Goal: Information Seeking & Learning: Learn about a topic

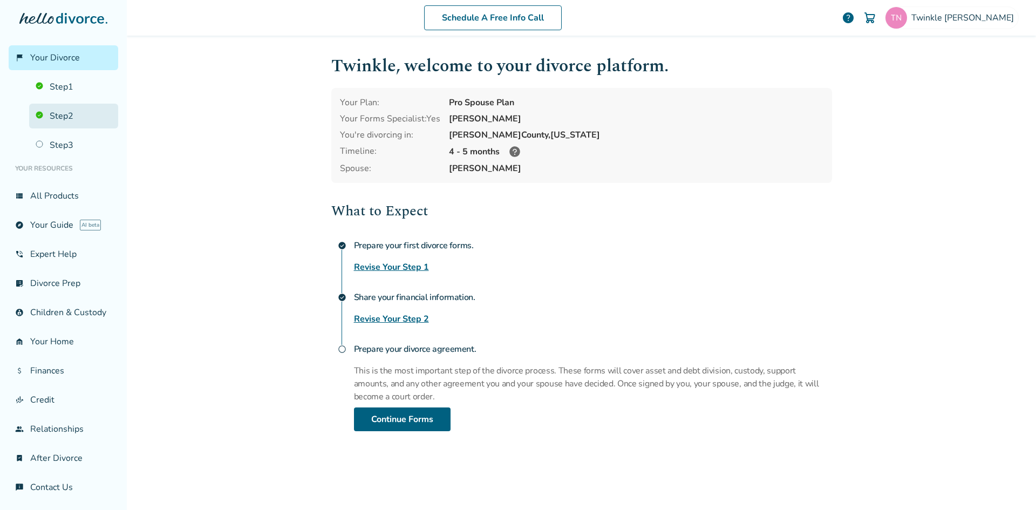
click at [64, 115] on link "Step 2" at bounding box center [73, 116] width 89 height 25
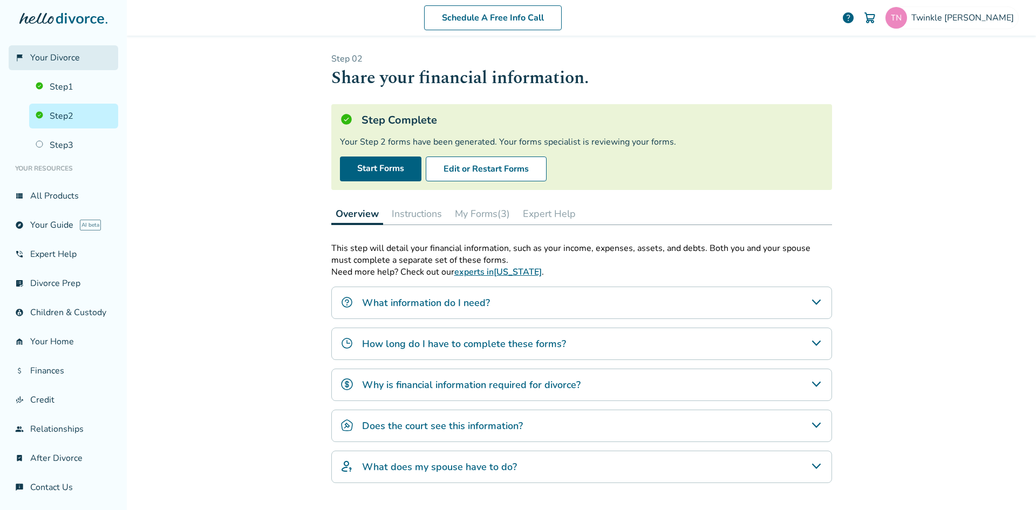
click at [67, 55] on span "Your Divorce" at bounding box center [55, 58] width 50 height 12
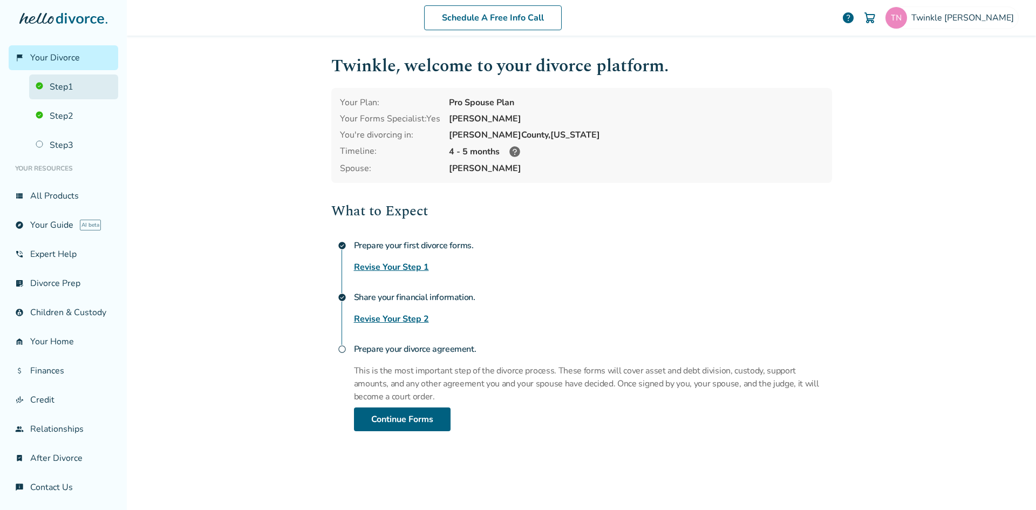
click at [69, 87] on link "Step 1" at bounding box center [73, 86] width 89 height 25
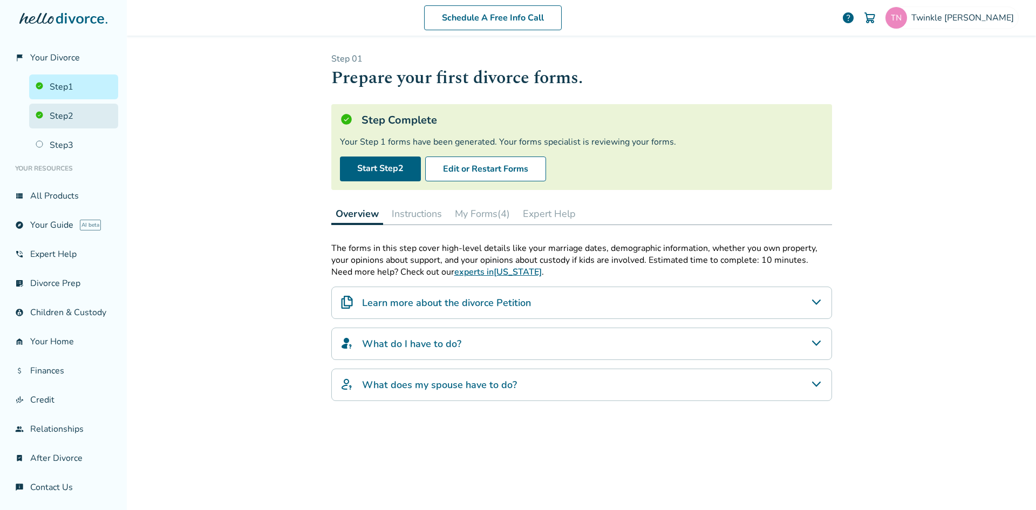
click at [66, 117] on link "Step 2" at bounding box center [73, 116] width 89 height 25
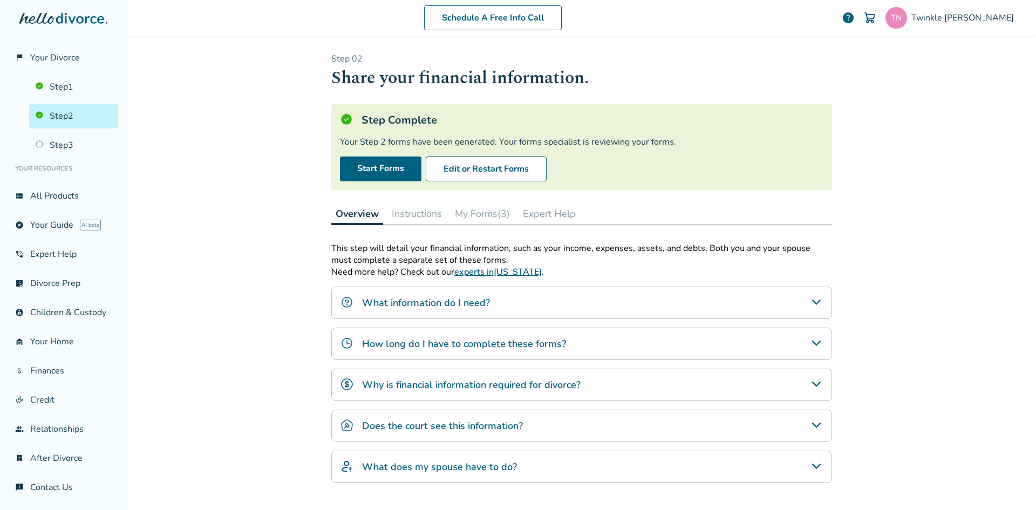
click at [494, 211] on button "My Forms (3)" at bounding box center [483, 214] width 64 height 22
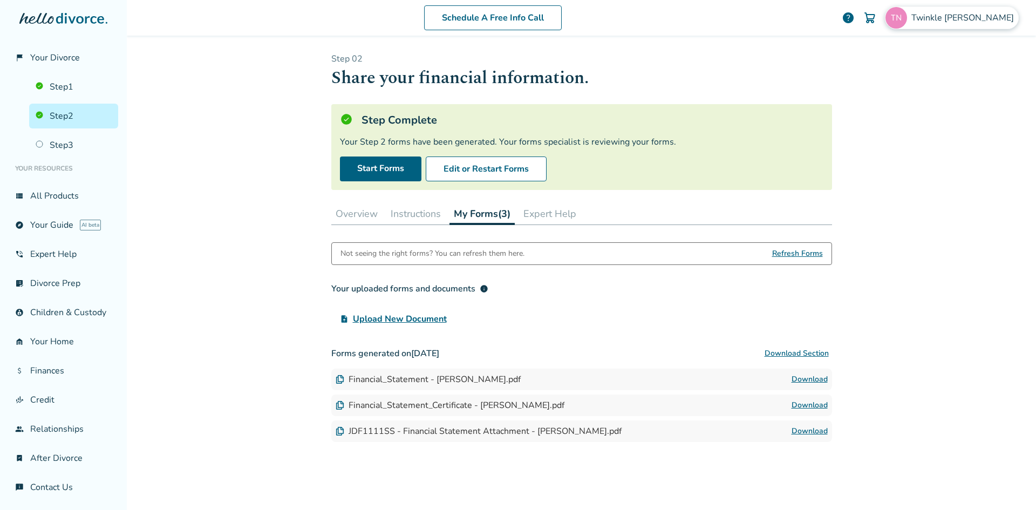
click at [907, 22] on img at bounding box center [896, 18] width 22 height 22
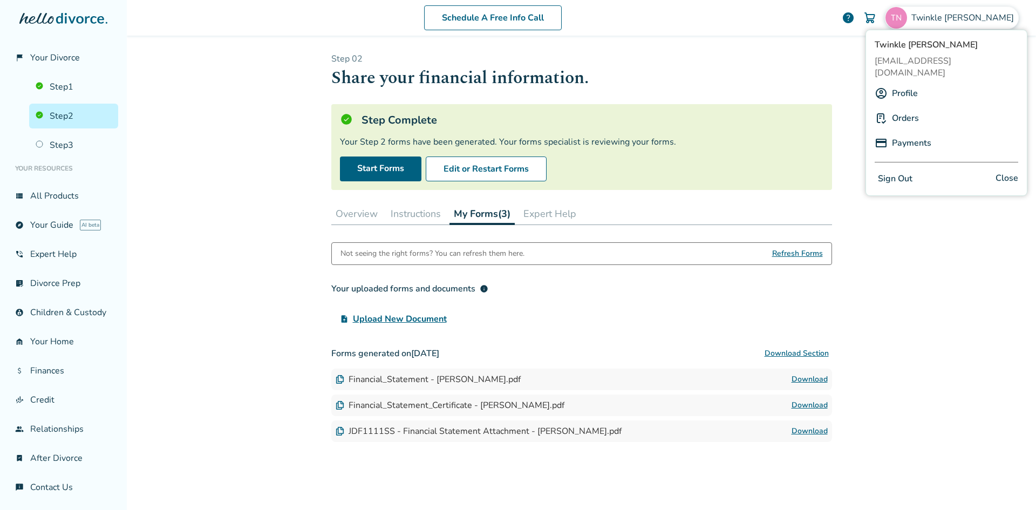
click at [902, 83] on link "Profile" at bounding box center [905, 93] width 26 height 21
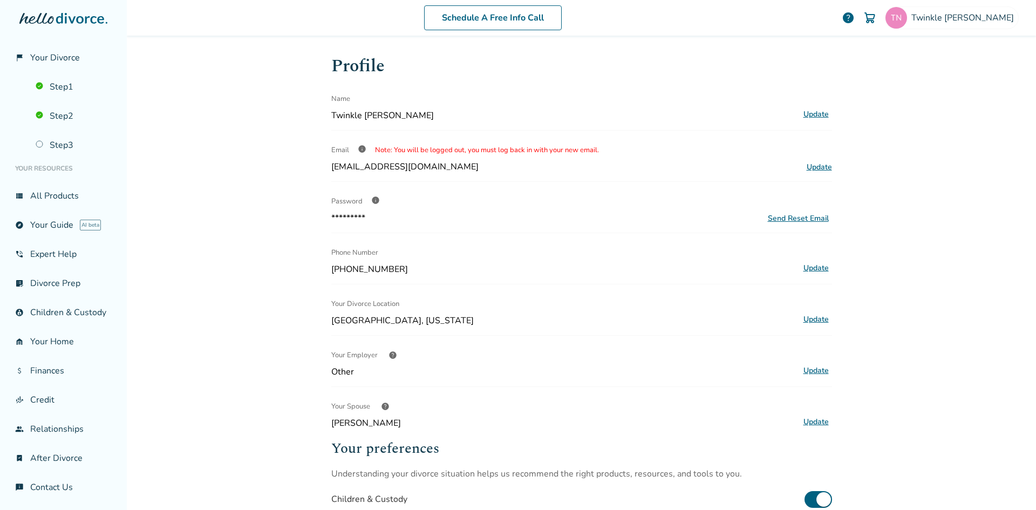
click at [371, 198] on span "info" at bounding box center [375, 200] width 9 height 9
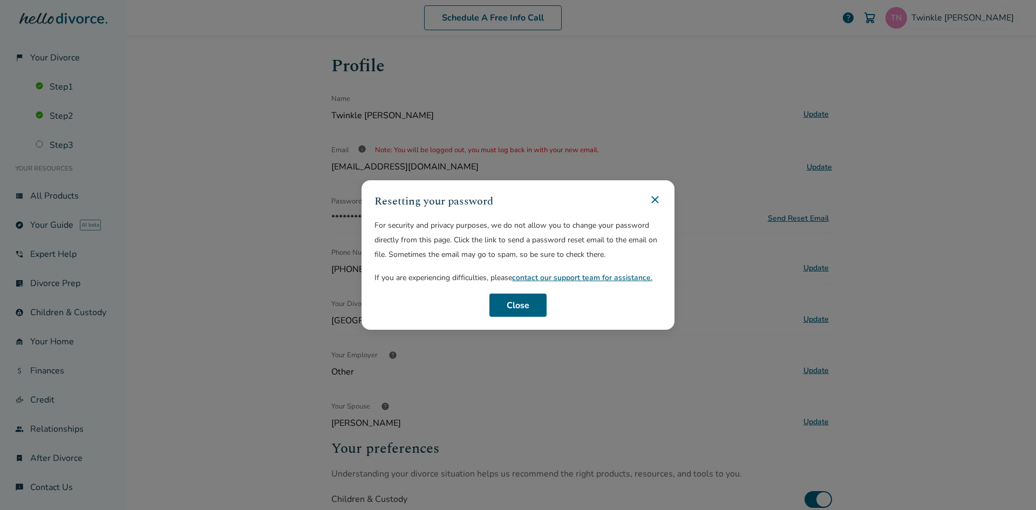
click at [654, 195] on icon at bounding box center [655, 199] width 13 height 13
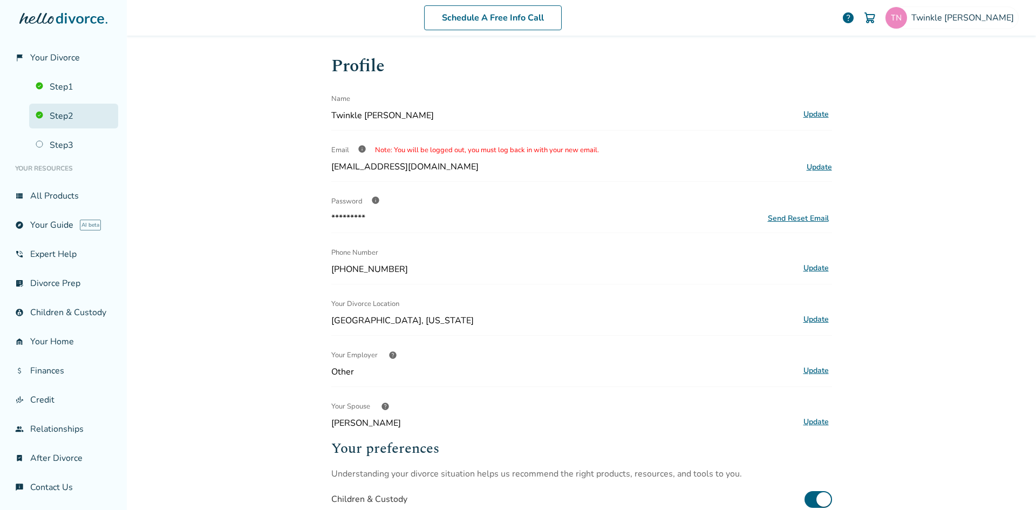
click at [61, 116] on link "Step 2" at bounding box center [73, 116] width 89 height 25
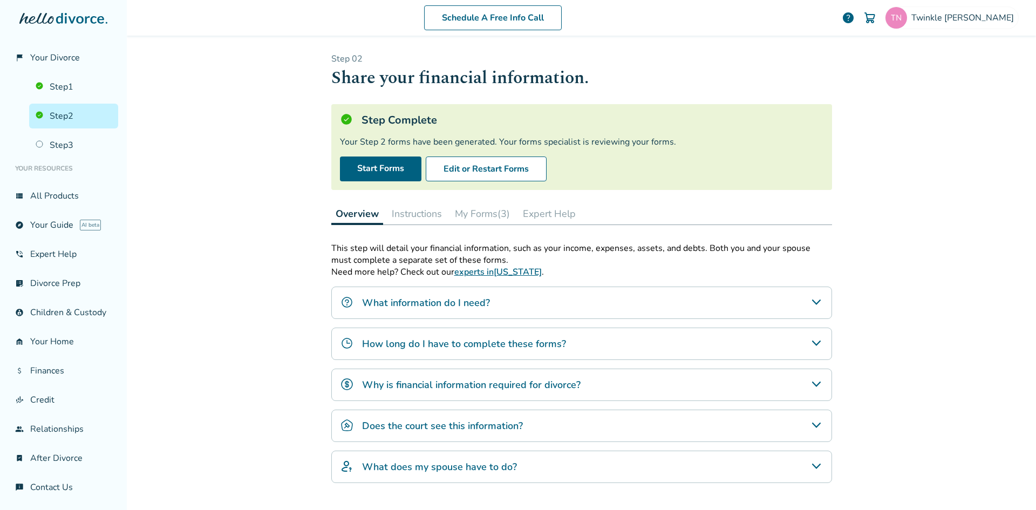
click at [57, 169] on li "Your Resources" at bounding box center [64, 169] width 110 height 22
click at [52, 198] on link "view_list All Products" at bounding box center [64, 195] width 110 height 25
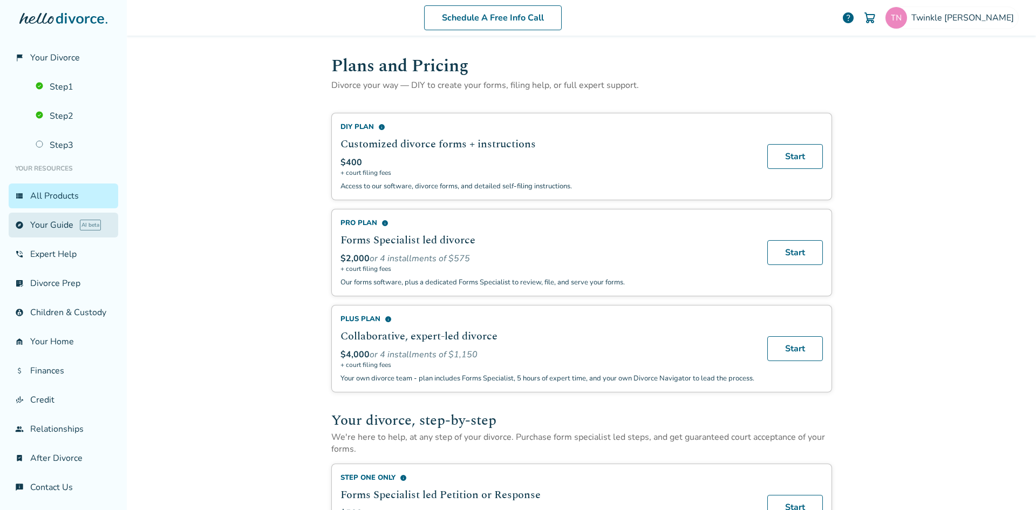
click at [55, 229] on link "explore Your Guide AI beta" at bounding box center [64, 225] width 110 height 25
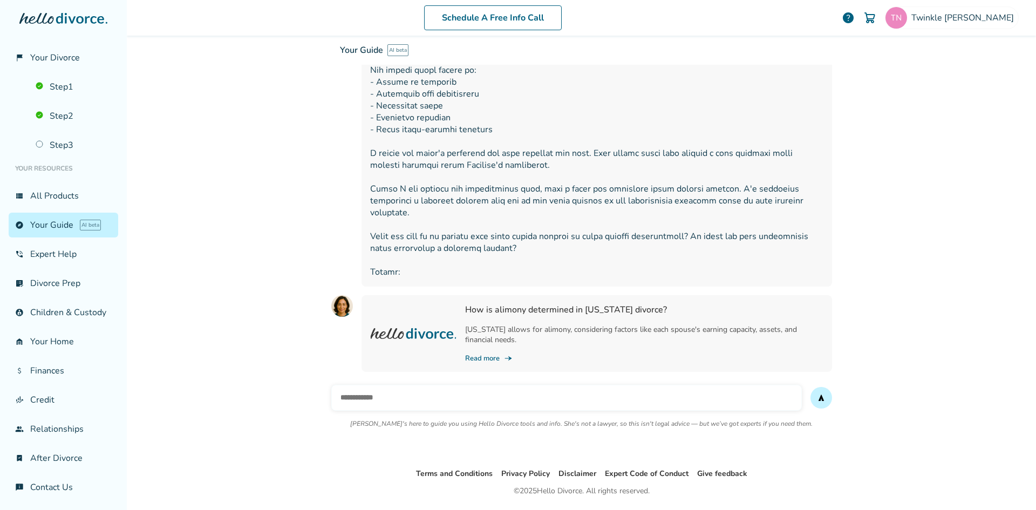
scroll to position [399, 0]
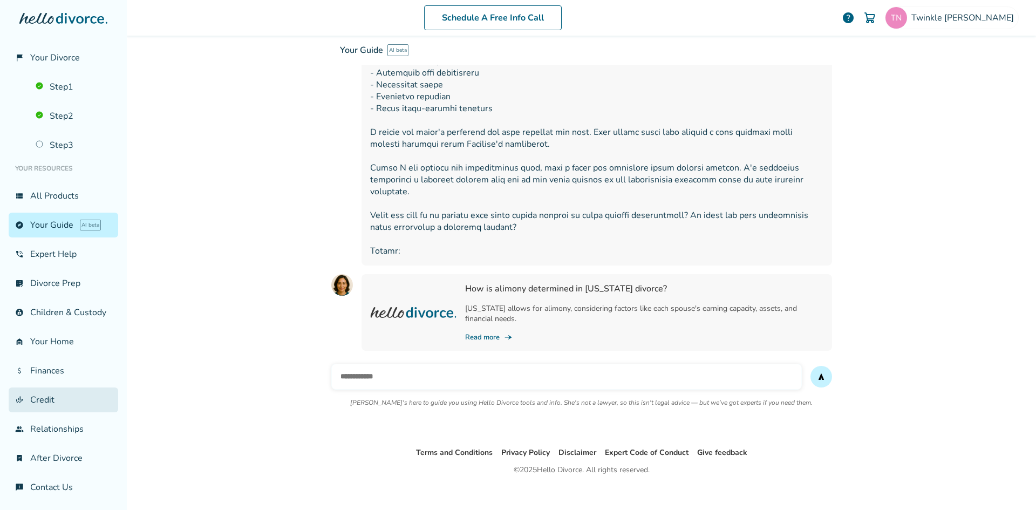
click at [47, 412] on link "finance_mode Credit" at bounding box center [64, 399] width 110 height 25
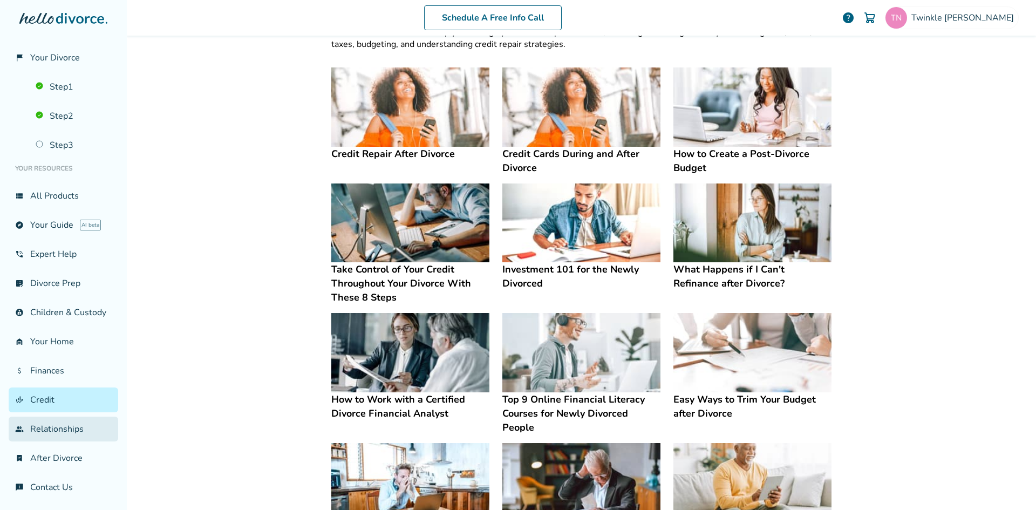
click at [37, 440] on link "group Relationships" at bounding box center [64, 429] width 110 height 25
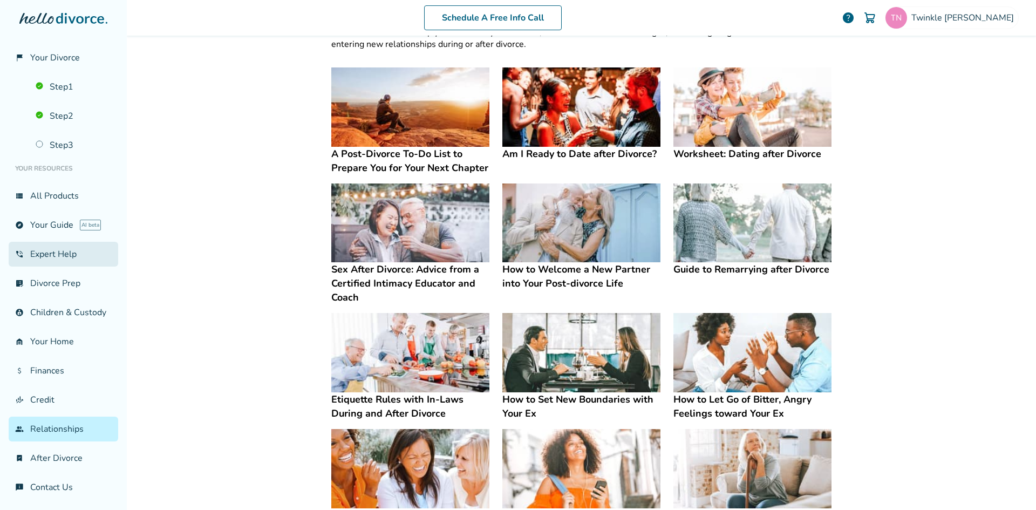
click at [50, 248] on link "phone_in_talk Expert Help" at bounding box center [64, 254] width 110 height 25
